Goal: Task Accomplishment & Management: Complete application form

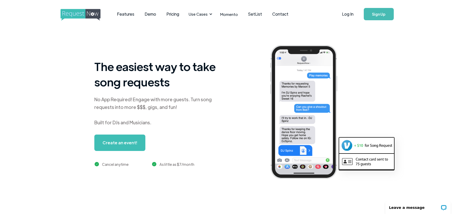
click at [375, 13] on link "Sign Up" at bounding box center [379, 14] width 30 height 12
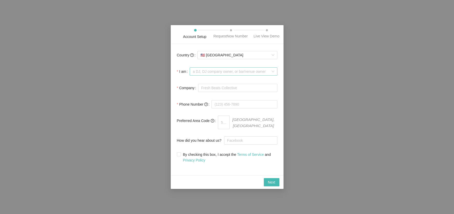
click at [234, 75] on span "a DJ, DJ company owner, or bar/venue owner" at bounding box center [233, 72] width 81 height 8
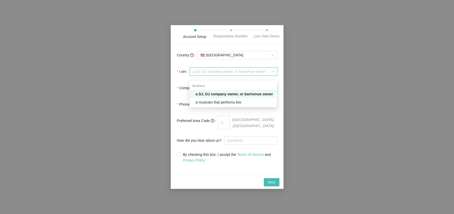
click at [184, 58] on span "Country" at bounding box center [185, 55] width 17 height 6
click at [200, 59] on input "Country" at bounding box center [235, 55] width 70 height 8
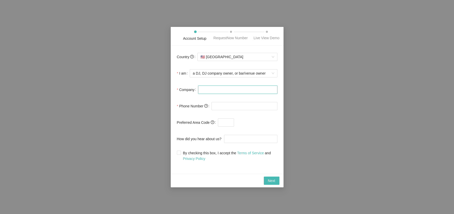
click at [228, 91] on input "Company" at bounding box center [237, 90] width 79 height 8
type input "no affiliation"
click at [247, 109] on input "tel" at bounding box center [244, 106] width 66 height 8
click at [225, 110] on input "(510) 673-3727" at bounding box center [244, 106] width 66 height 8
type input "(673) 372-7"
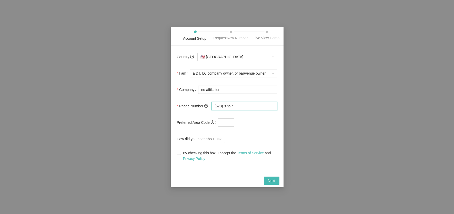
click at [238, 108] on input "(673) 372-7" at bounding box center [244, 106] width 66 height 8
click at [228, 109] on input "(673) 372-7" at bounding box center [244, 106] width 66 height 8
drag, startPoint x: 238, startPoint y: 131, endPoint x: 239, endPoint y: 112, distance: 19.0
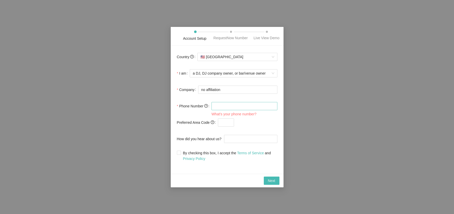
click at [240, 130] on form "Country 🇺🇸 United States I am a DJ, DJ company owner, or bar/venue owner Compan…" at bounding box center [227, 107] width 100 height 110
click at [238, 110] on input "tel" at bounding box center [244, 106] width 66 height 8
type input "(510) 673-3727"
click at [230, 124] on input "text" at bounding box center [226, 122] width 16 height 8
type input "510"
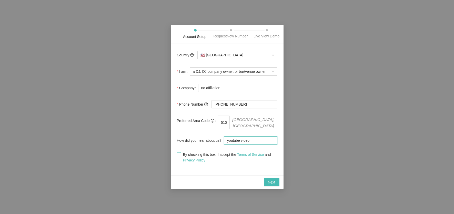
type input "youtube video"
click at [180, 155] on span at bounding box center [179, 154] width 4 height 4
click at [180, 155] on input "By checking this box, I accept the Terms of Service and Privacy Policy" at bounding box center [179, 154] width 4 height 4
checkbox input "true"
click at [271, 185] on span "Next" at bounding box center [271, 182] width 7 height 6
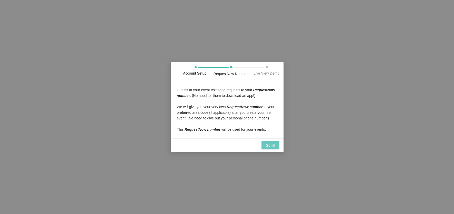
click at [269, 148] on span "Got it!" at bounding box center [269, 145] width 9 height 6
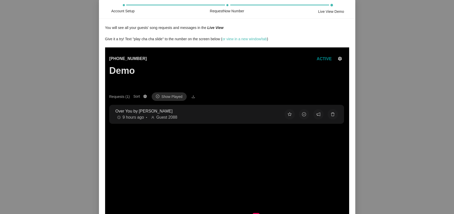
click at [332, 4] on span at bounding box center [331, 5] width 3 height 3
click at [240, 41] on link "or view in a new window/tab" at bounding box center [244, 39] width 45 height 4
click at [336, 14] on div "Live View Demo" at bounding box center [331, 9] width 36 height 10
click at [236, 41] on link "or view in a new window/tab" at bounding box center [244, 39] width 45 height 4
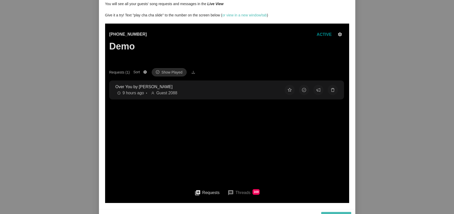
scroll to position [38, 0]
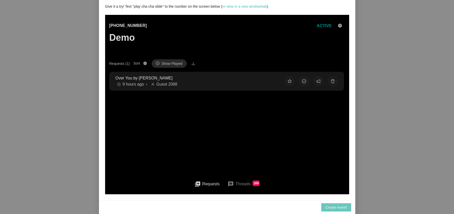
click at [340, 209] on span "Create event!" at bounding box center [336, 207] width 22 height 6
